Goal: Task Accomplishment & Management: Manage account settings

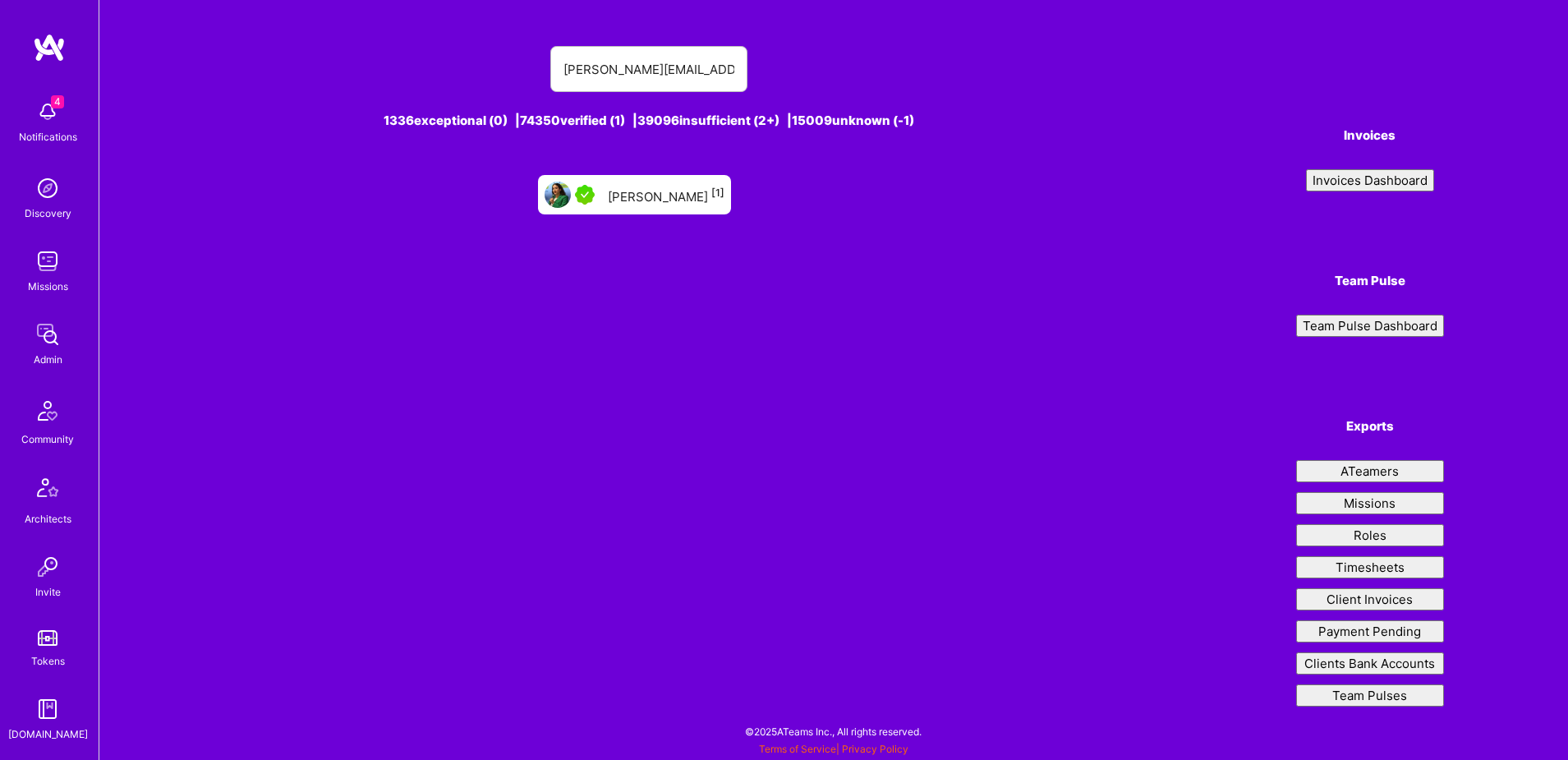
type input "carole@alazkiconsulting.com"
click at [681, 201] on div "Carole Alazki [1]" at bounding box center [666, 194] width 117 height 21
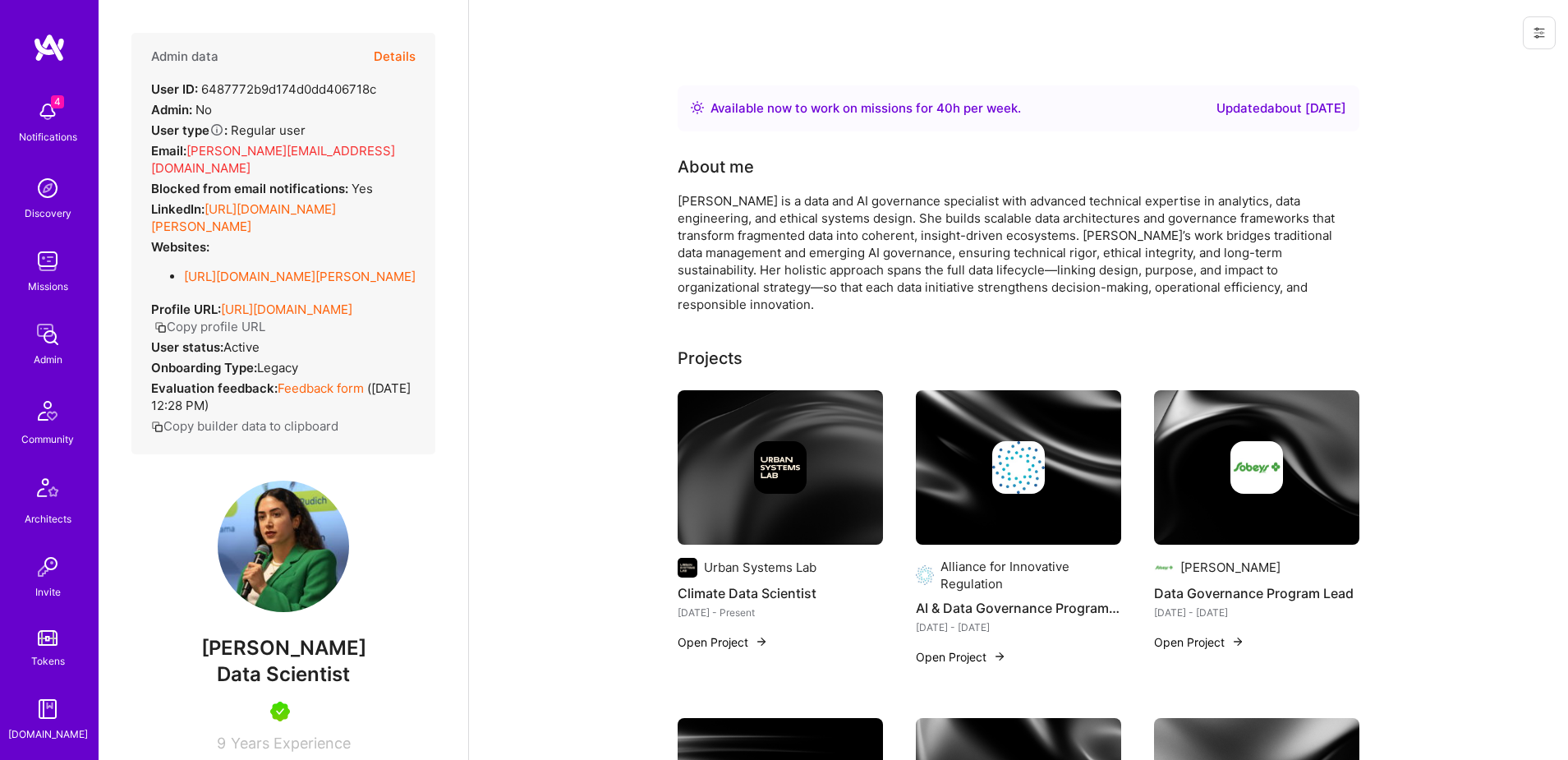
click at [318, 148] on span "carole@alazkiconsulting.com" at bounding box center [273, 159] width 244 height 33
click at [1544, 32] on icon at bounding box center [1539, 33] width 13 height 13
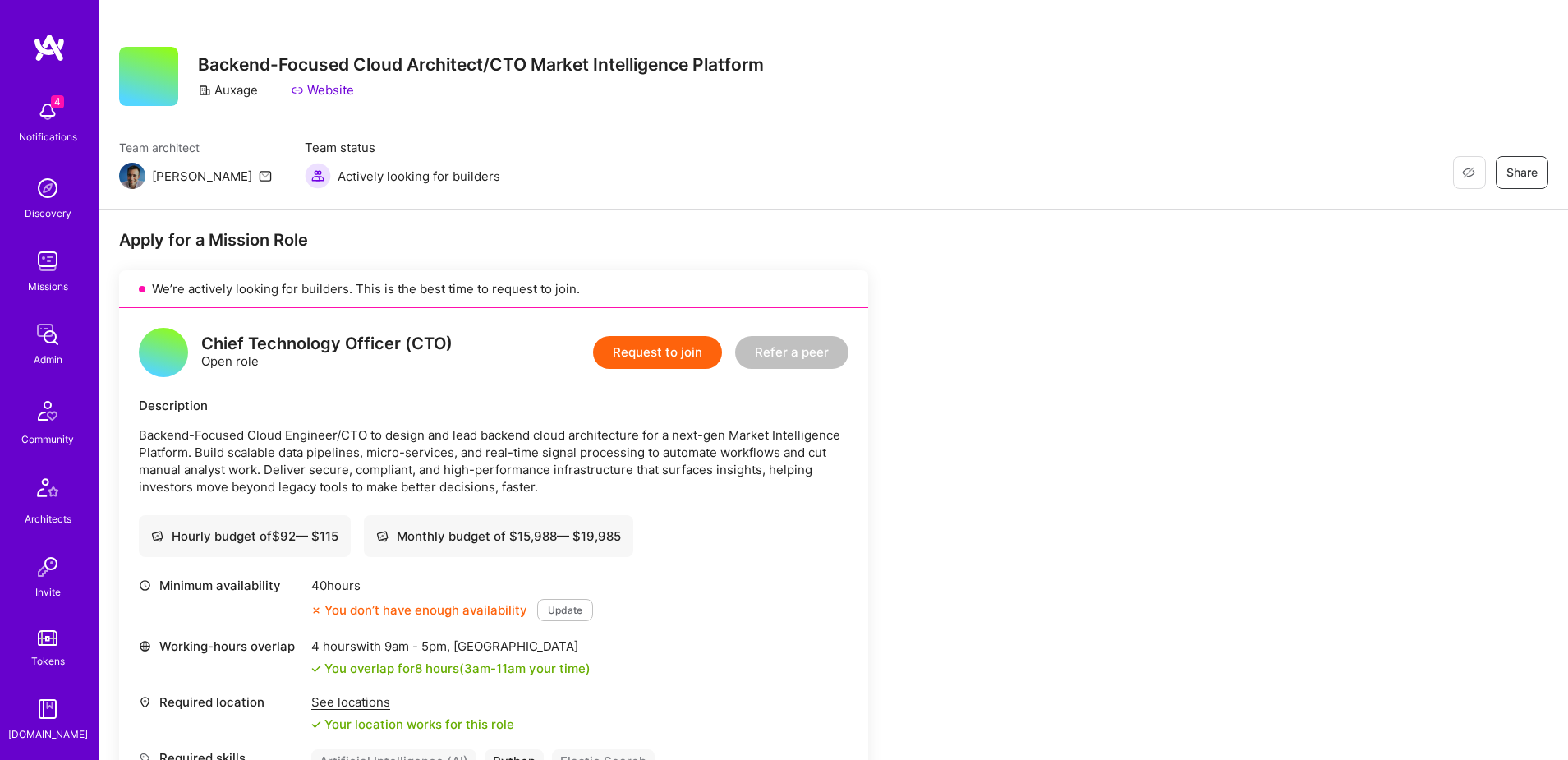
scroll to position [85, 0]
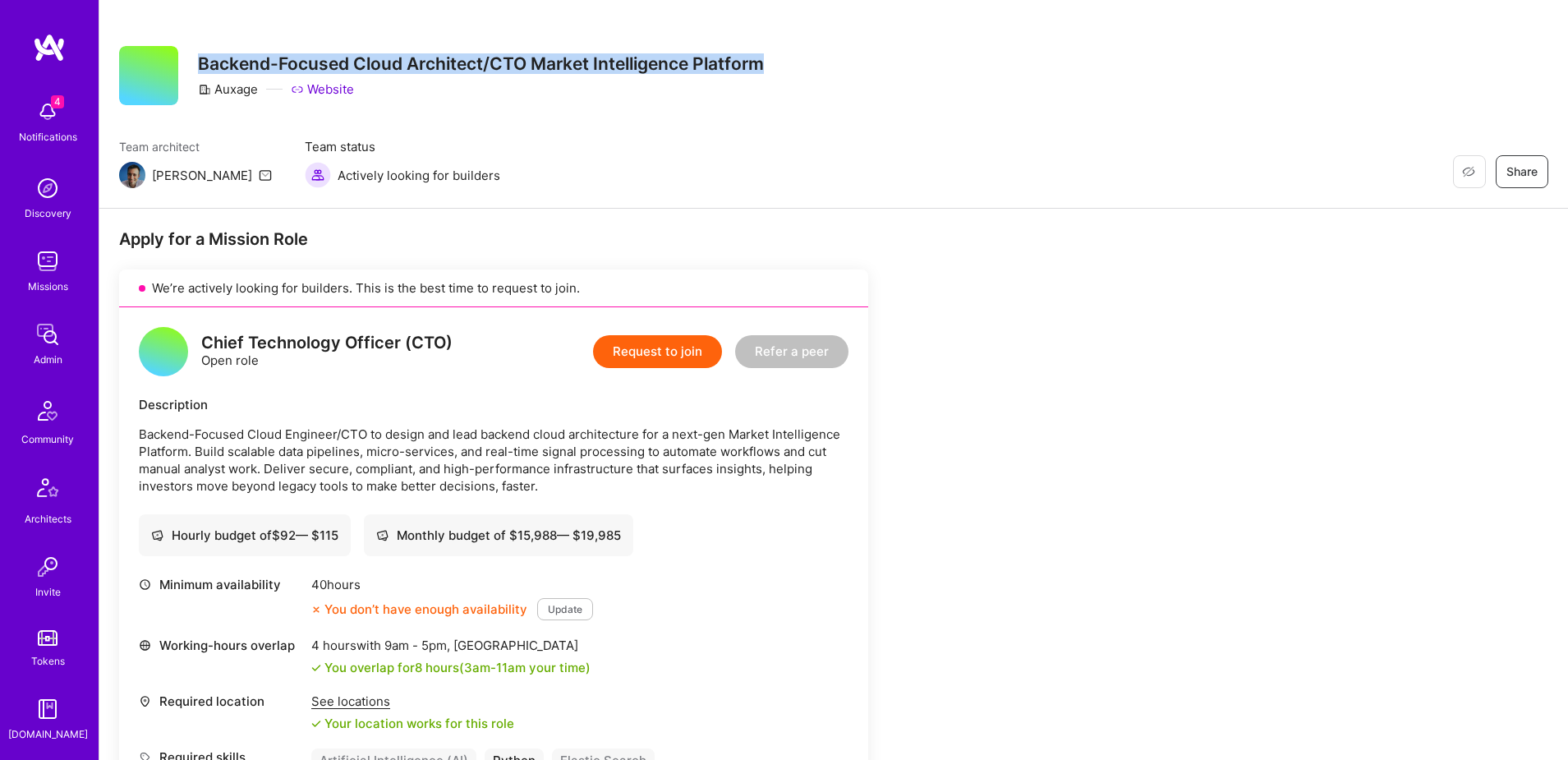
drag, startPoint x: 199, startPoint y: 61, endPoint x: 835, endPoint y: 77, distance: 636.2
click at [835, 77] on div "Restore Not Interested Share Backend-Focused Cloud Architect/CTO Market Intelli…" at bounding box center [834, 76] width 1429 height 59
copy h3 "Backend-Focused Cloud Architect/CTO Market Intelligence Platform"
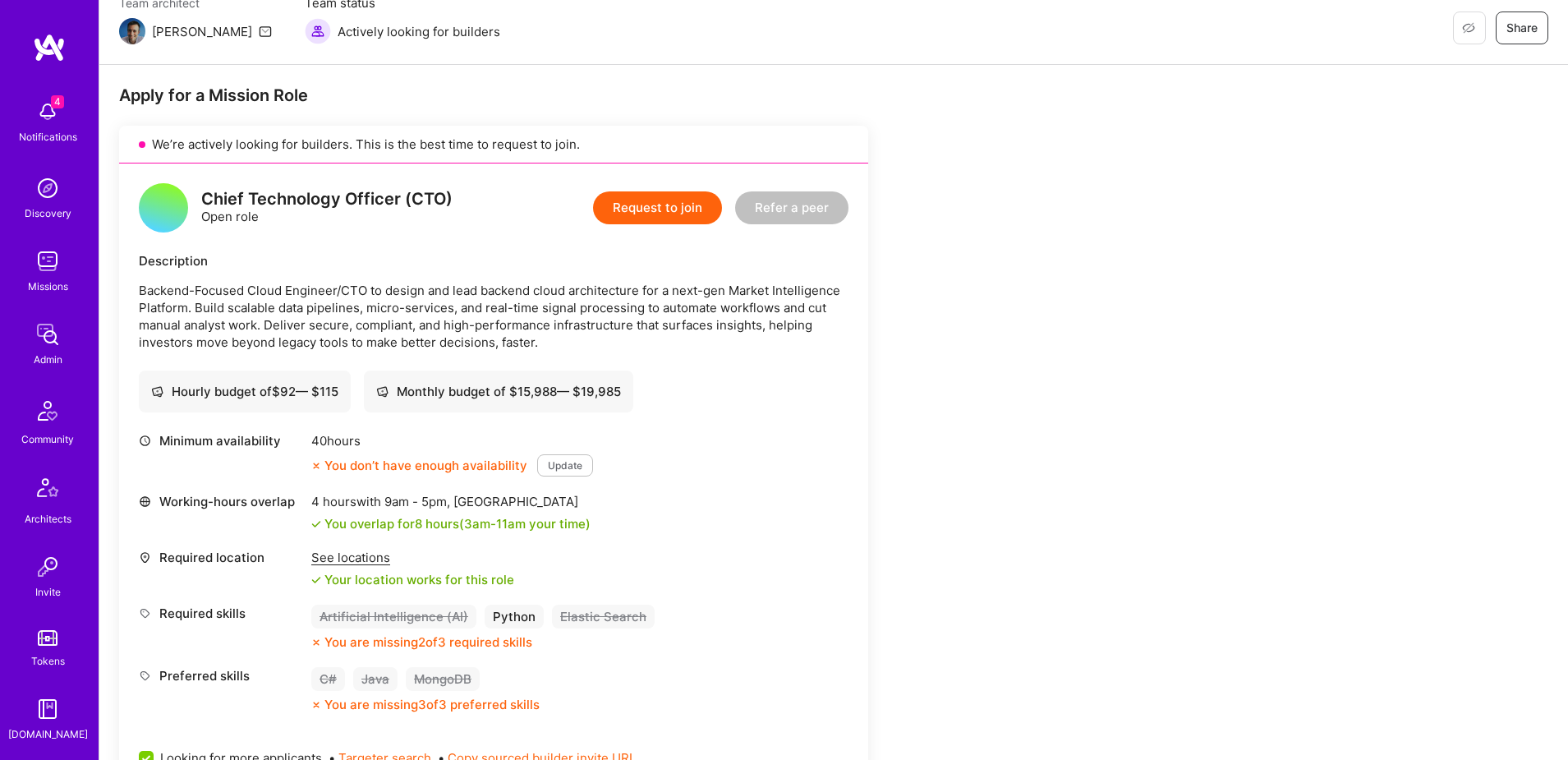
scroll to position [289, 0]
click at [44, 573] on img at bounding box center [47, 564] width 33 height 33
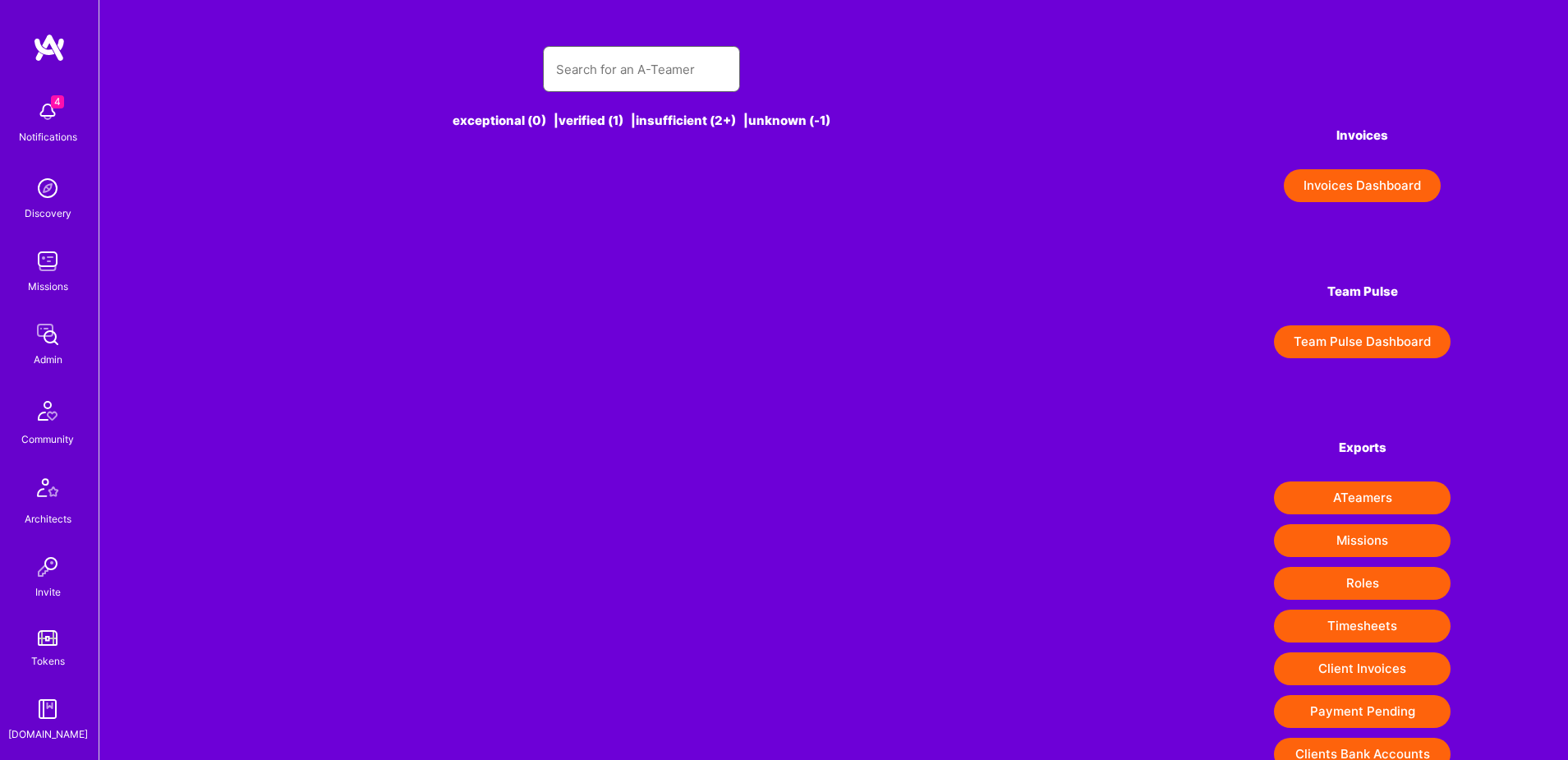
click at [608, 69] on input "text" at bounding box center [641, 70] width 171 height 42
paste input "[EMAIL_ADDRESS][DOMAIN_NAME]"
type input "[EMAIL_ADDRESS][DOMAIN_NAME]"
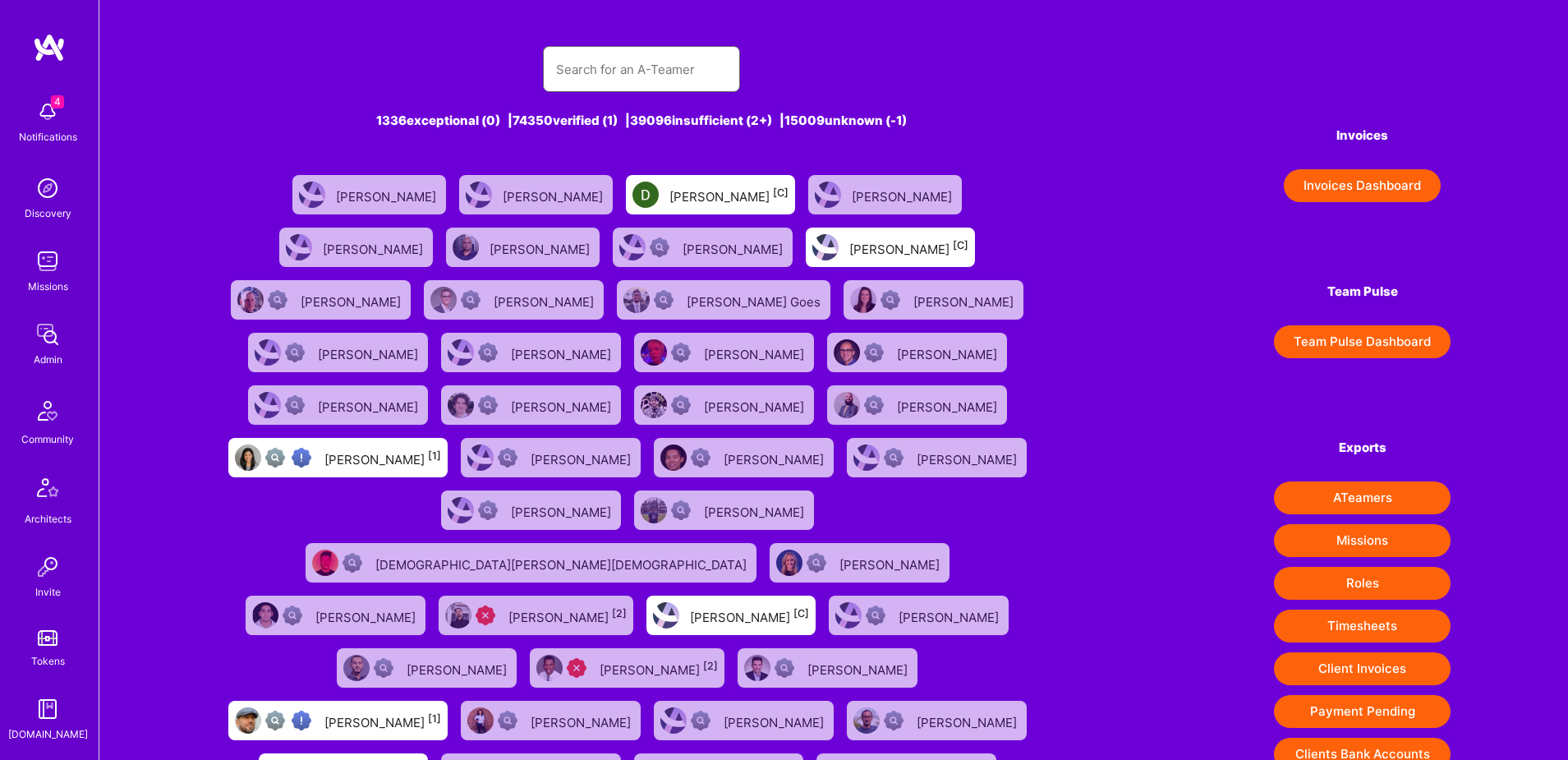
paste input "[EMAIL_ADDRESS][DOMAIN_NAME]"
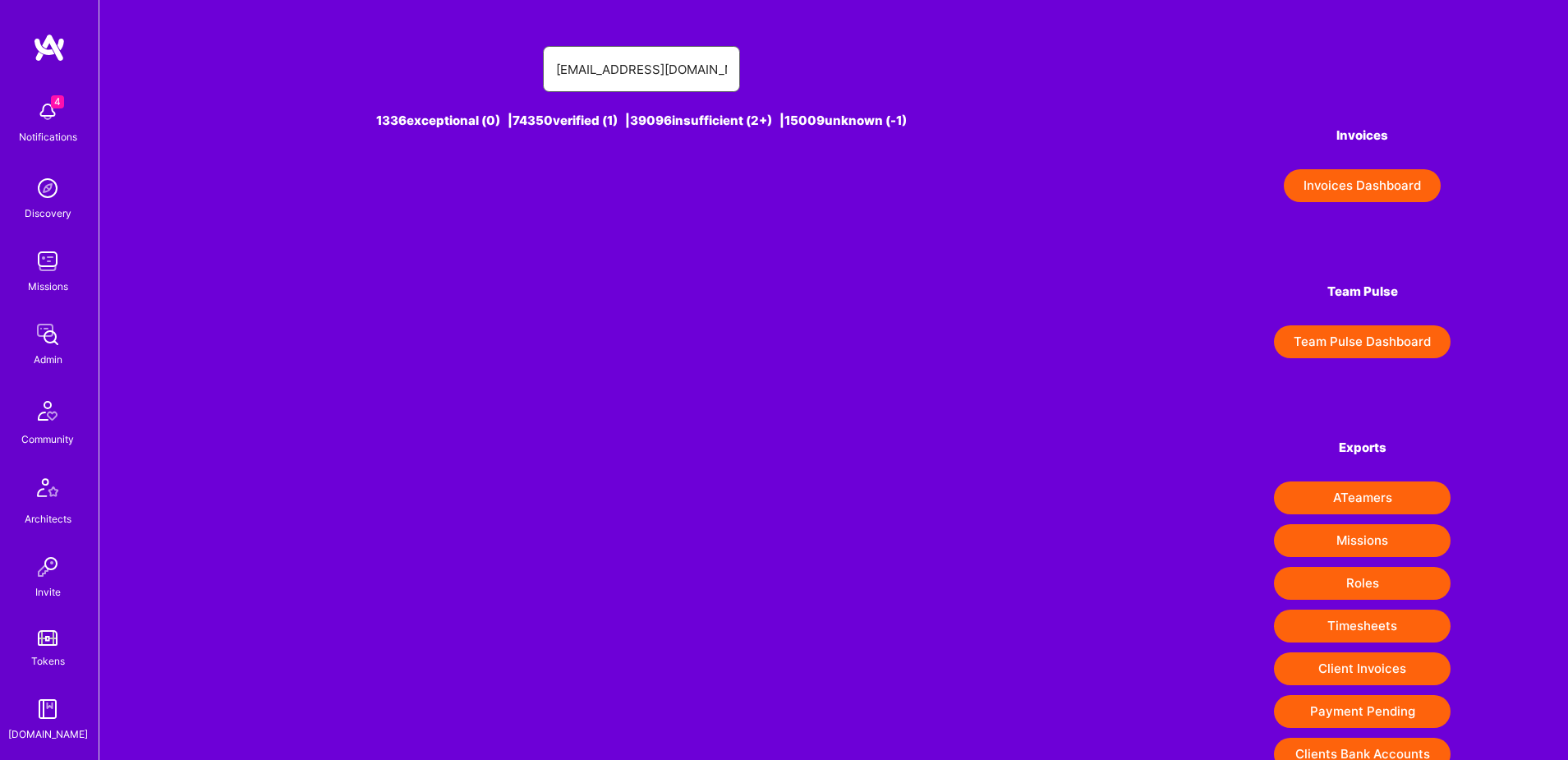
click at [562, 67] on input "[EMAIL_ADDRESS][DOMAIN_NAME]" at bounding box center [641, 70] width 171 height 42
type input "[EMAIL_ADDRESS][DOMAIN_NAME]"
click at [664, 193] on div "[PERSON_NAME] [1]" at bounding box center [671, 194] width 117 height 21
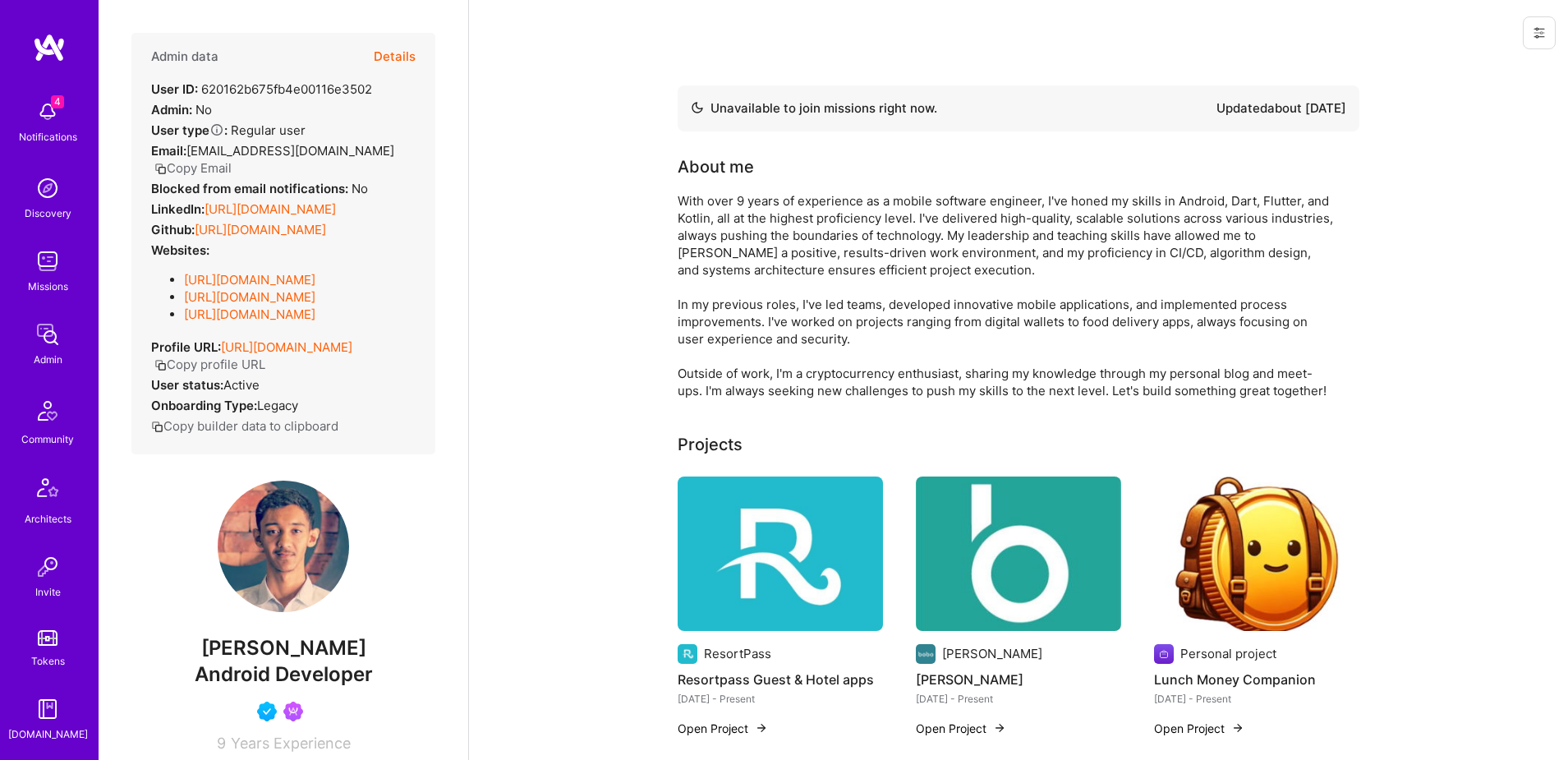
click at [403, 53] on button "Details" at bounding box center [395, 56] width 42 height 48
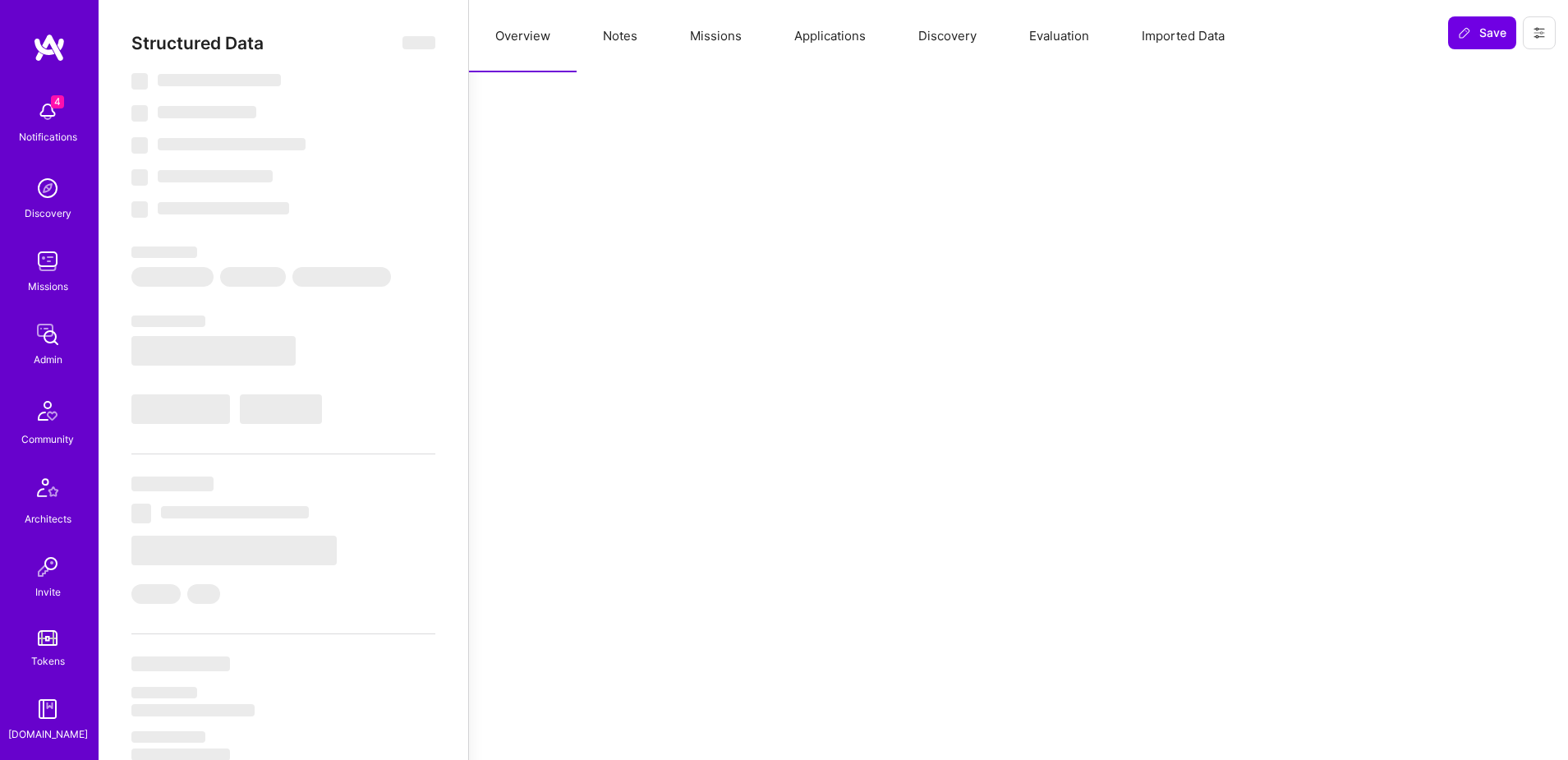
click at [730, 34] on button "Missions" at bounding box center [716, 36] width 104 height 72
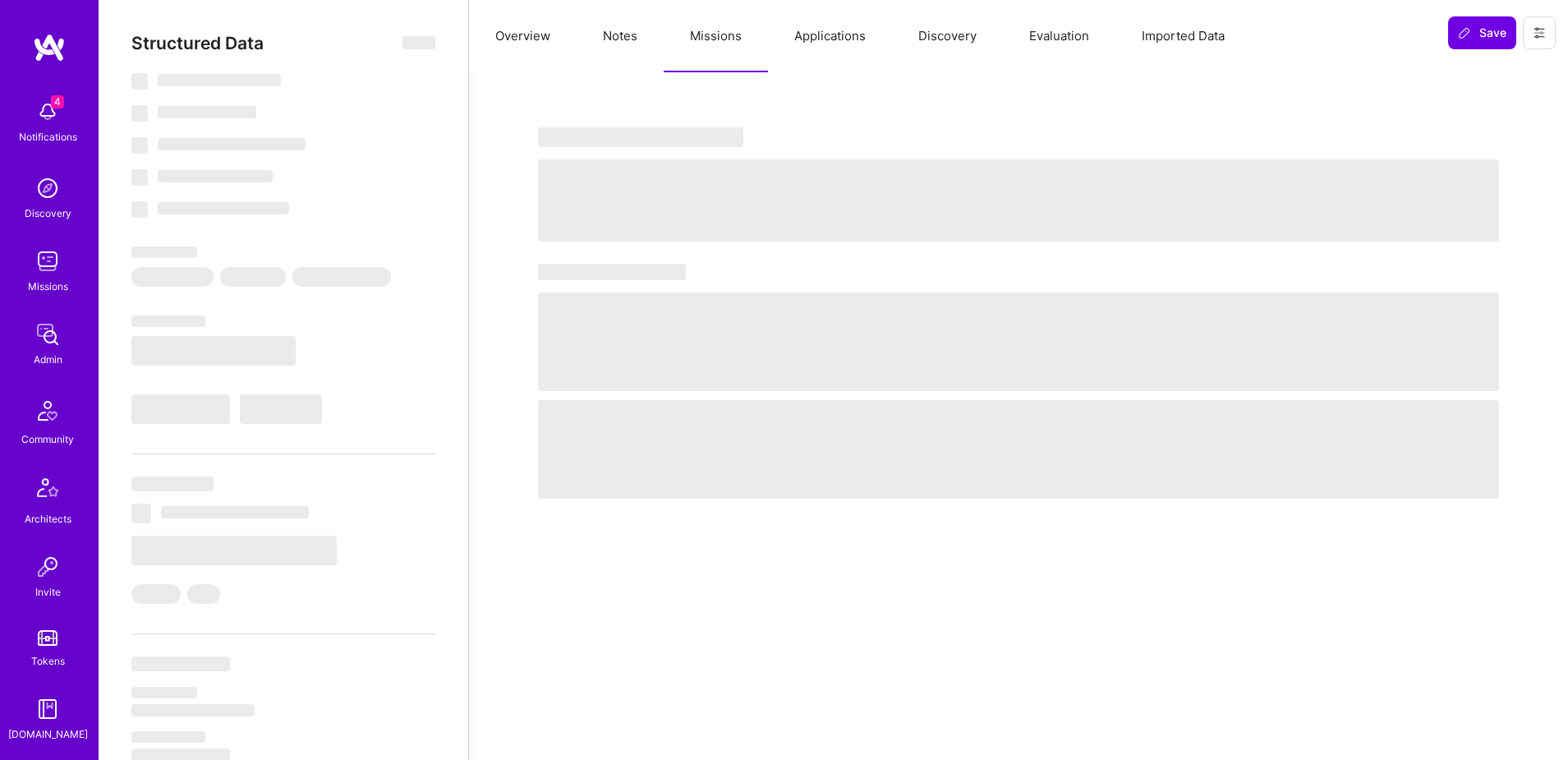
select select "Not Available"
select select "1 Month"
select select "5"
select select "4"
select select "6"
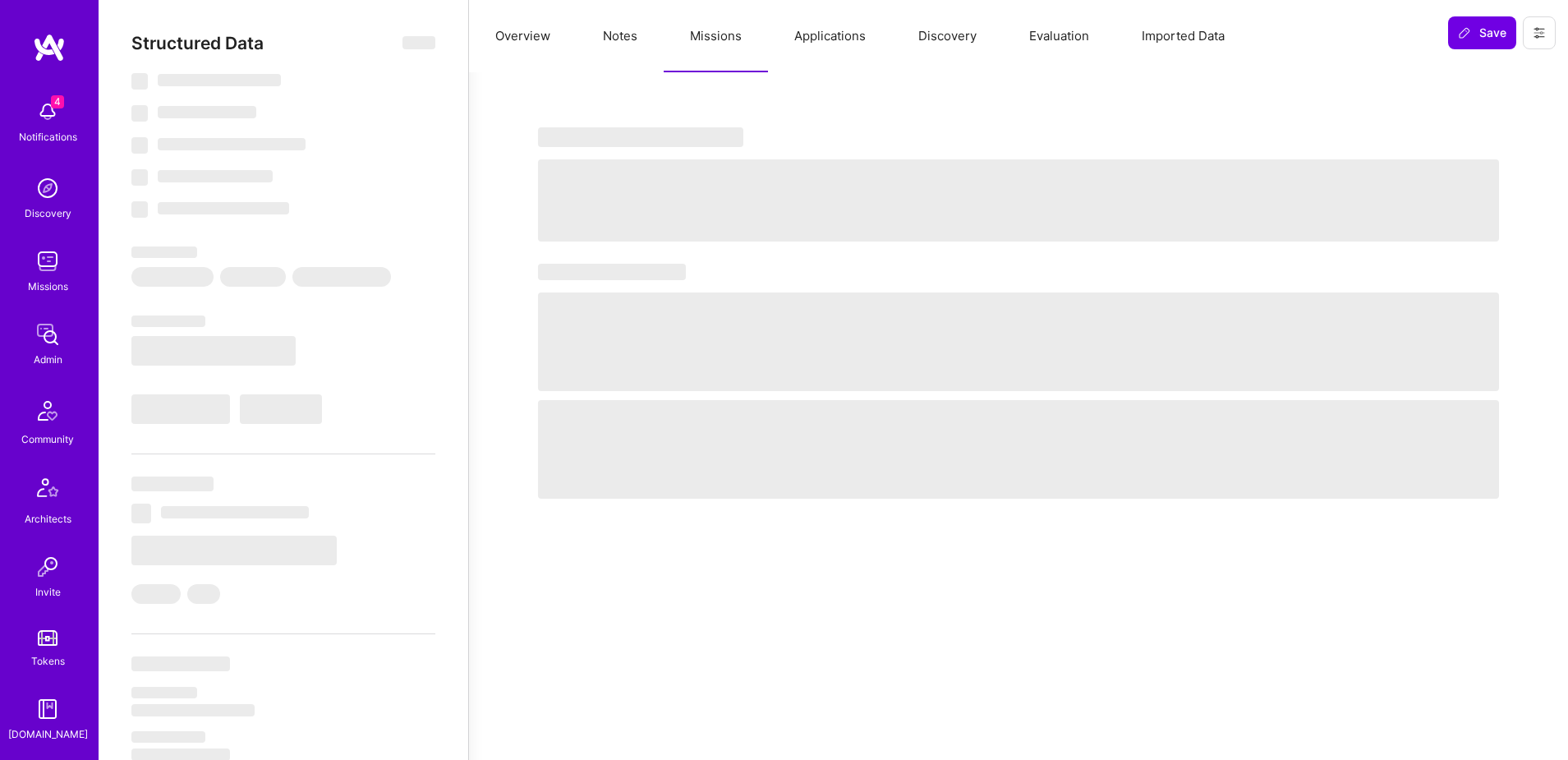
select select "7"
select select "CA"
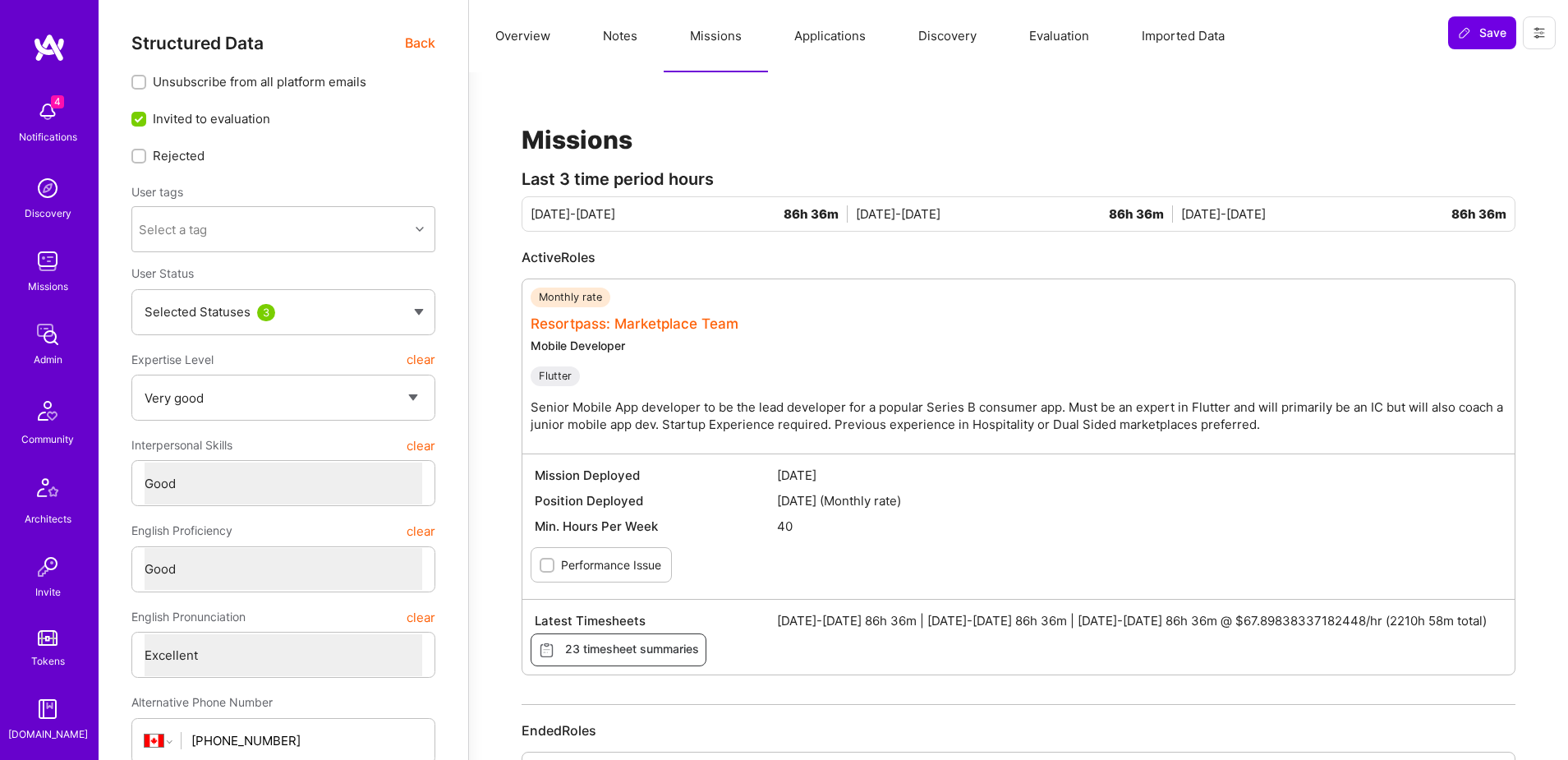
click at [694, 324] on link "Resortpass: Marketplace Team" at bounding box center [634, 324] width 208 height 17
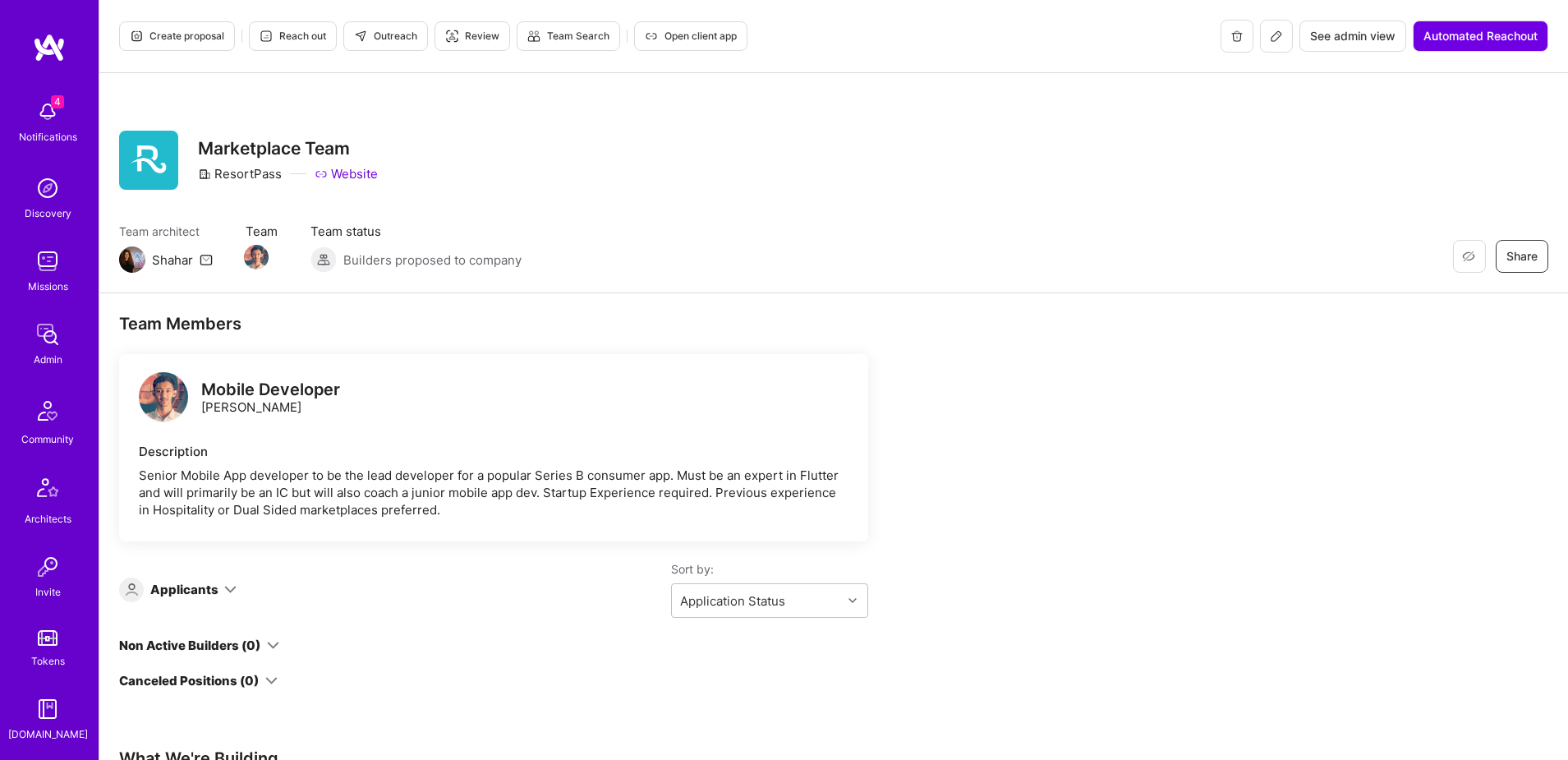
click at [1381, 31] on span "See admin view" at bounding box center [1353, 36] width 86 height 17
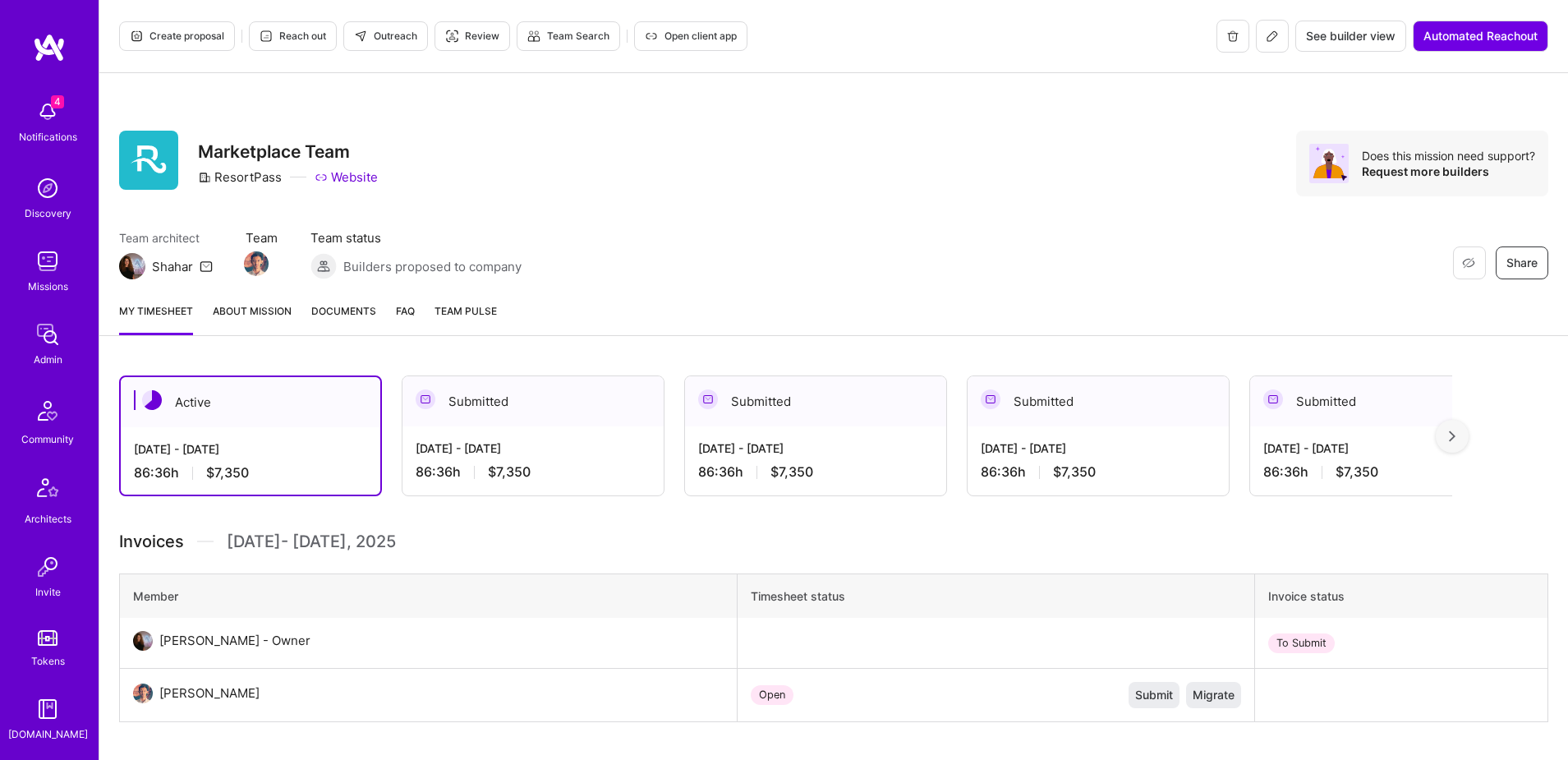
click at [320, 315] on span "Documents" at bounding box center [343, 311] width 65 height 18
click at [255, 263] on img at bounding box center [255, 263] width 24 height 24
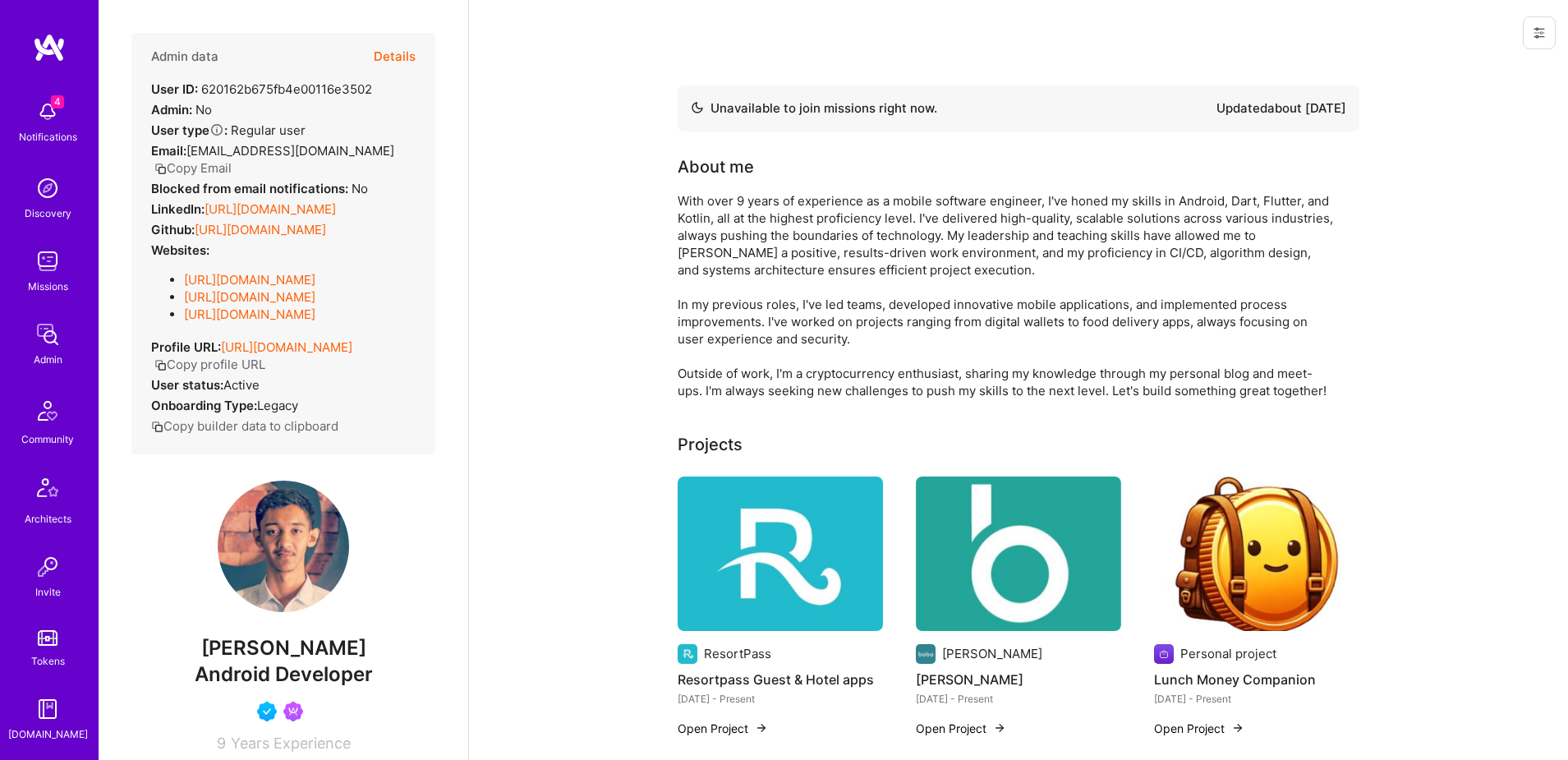
click at [1547, 35] on button at bounding box center [1539, 33] width 33 height 33
click at [1511, 61] on button "Login as [PERSON_NAME]" at bounding box center [1469, 71] width 173 height 42
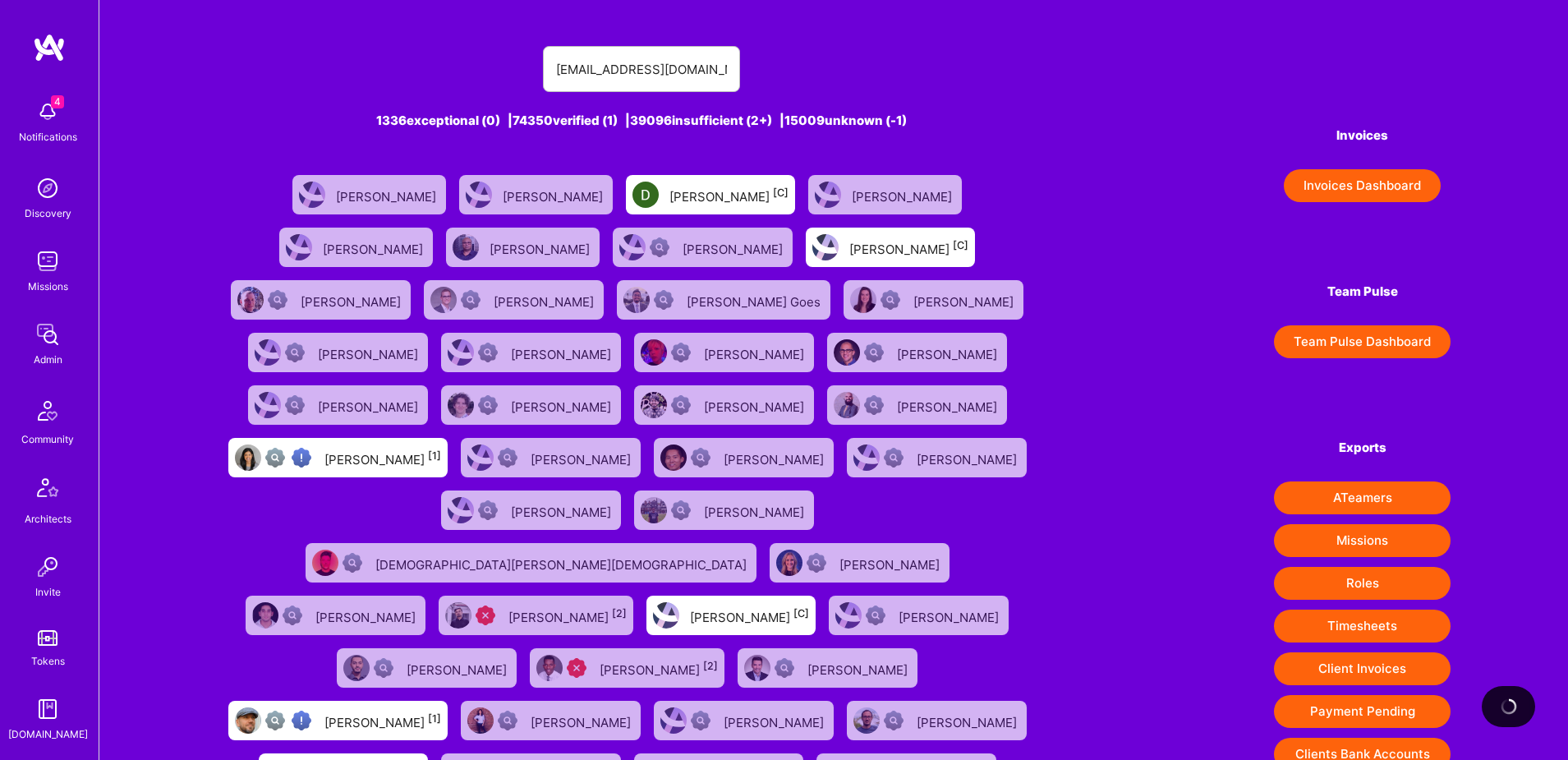
scroll to position [61, 0]
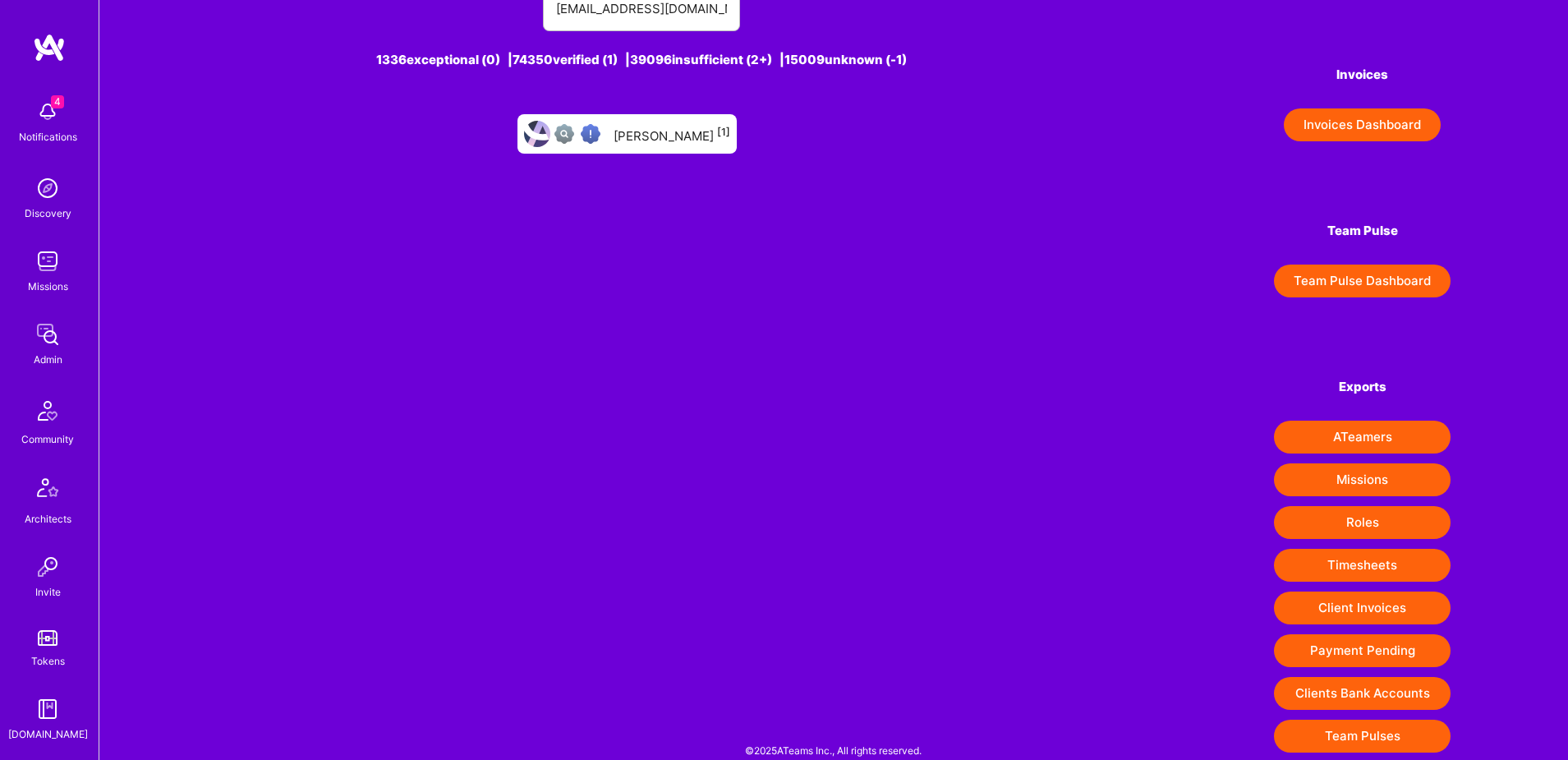
type input "kshitijgupta2207@gmail.com"
click at [629, 127] on div "Kshitij Gupta [1]" at bounding box center [671, 134] width 117 height 21
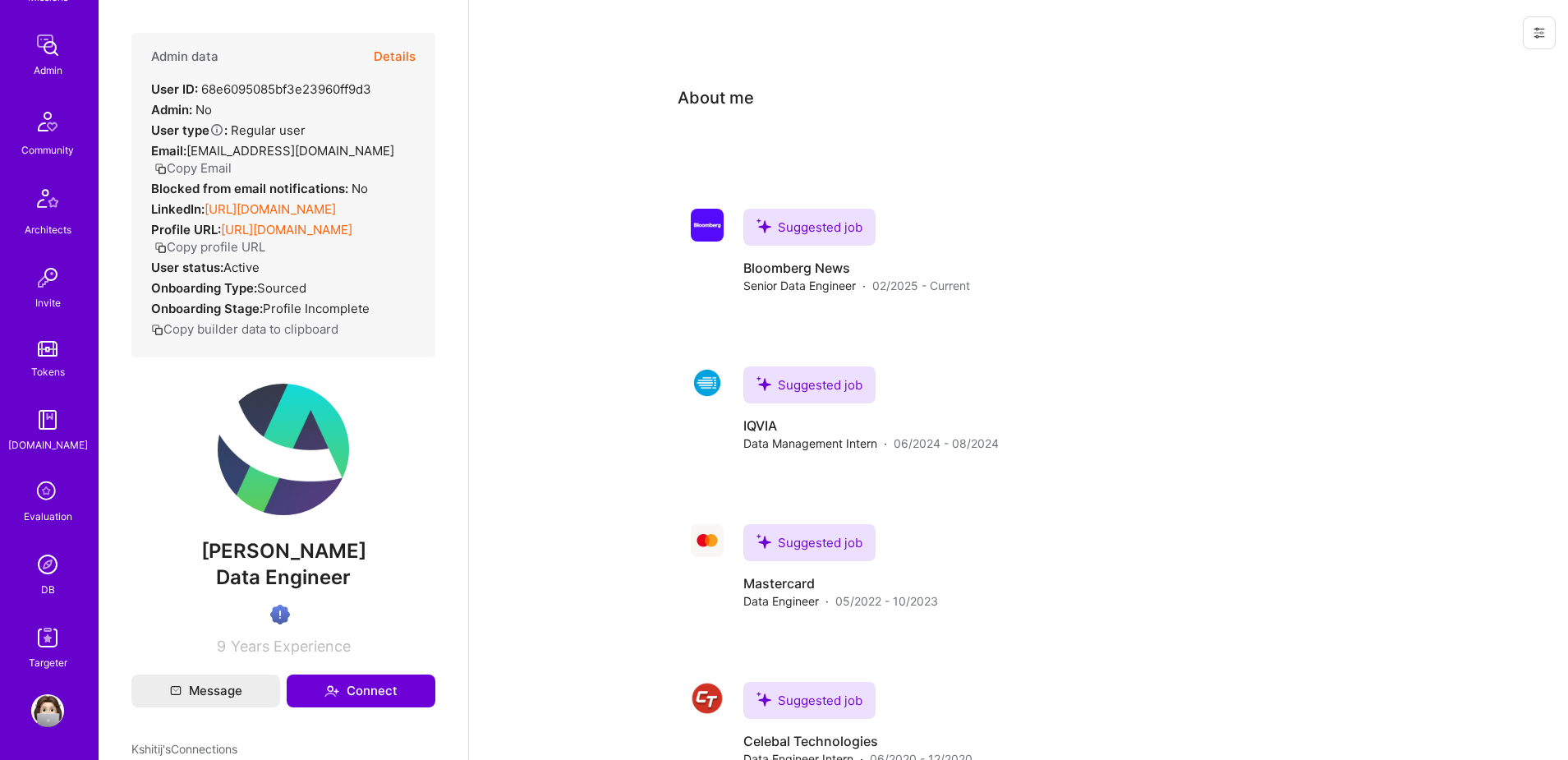
scroll to position [1, 0]
click at [41, 562] on img at bounding box center [47, 564] width 33 height 33
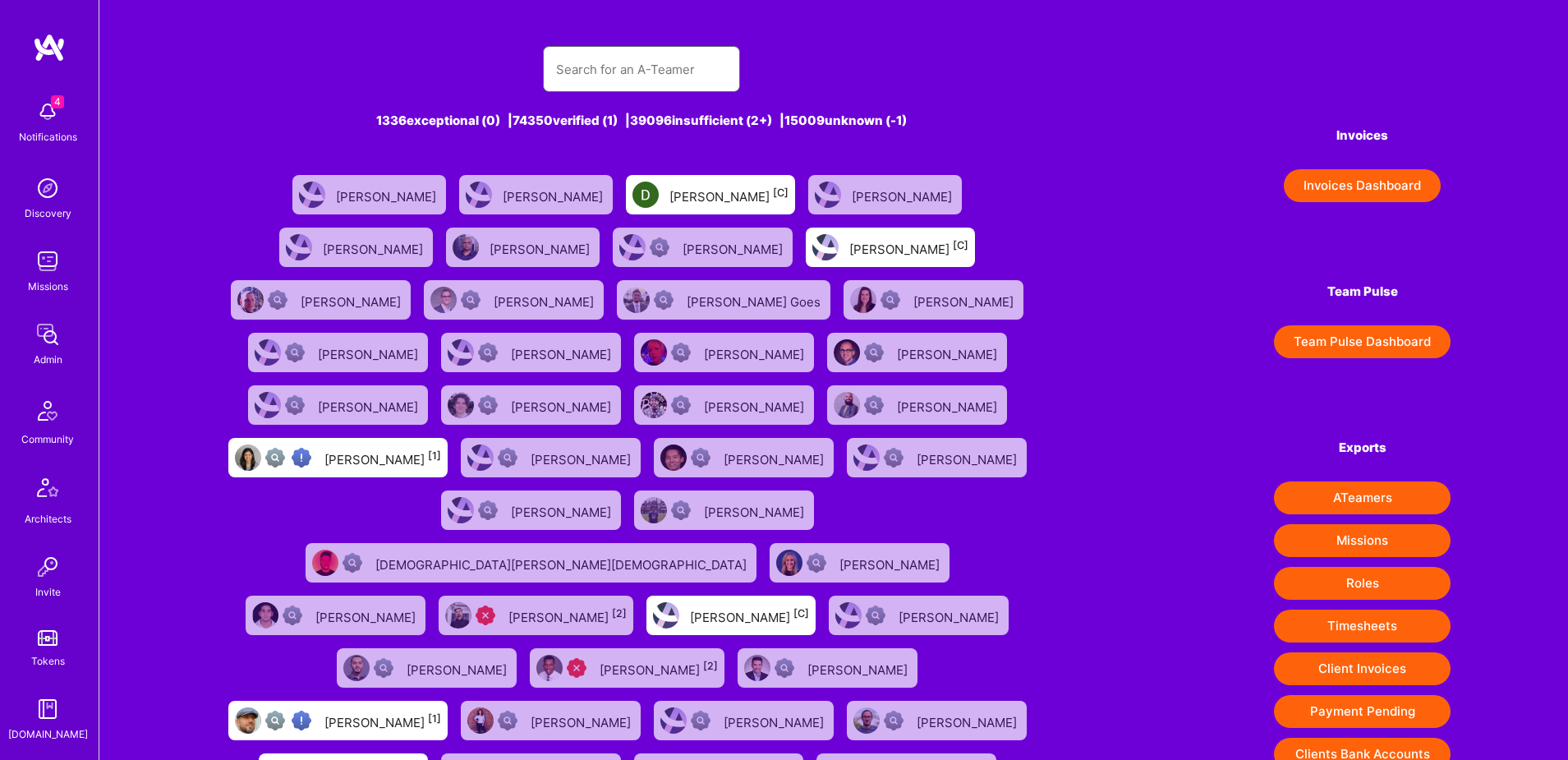
click at [639, 84] on input "text" at bounding box center [641, 70] width 171 height 42
paste input "chandini.peruri@gmail.com"
type input "chandini.peruri@gmail.com"
